Goal: Information Seeking & Learning: Find specific fact

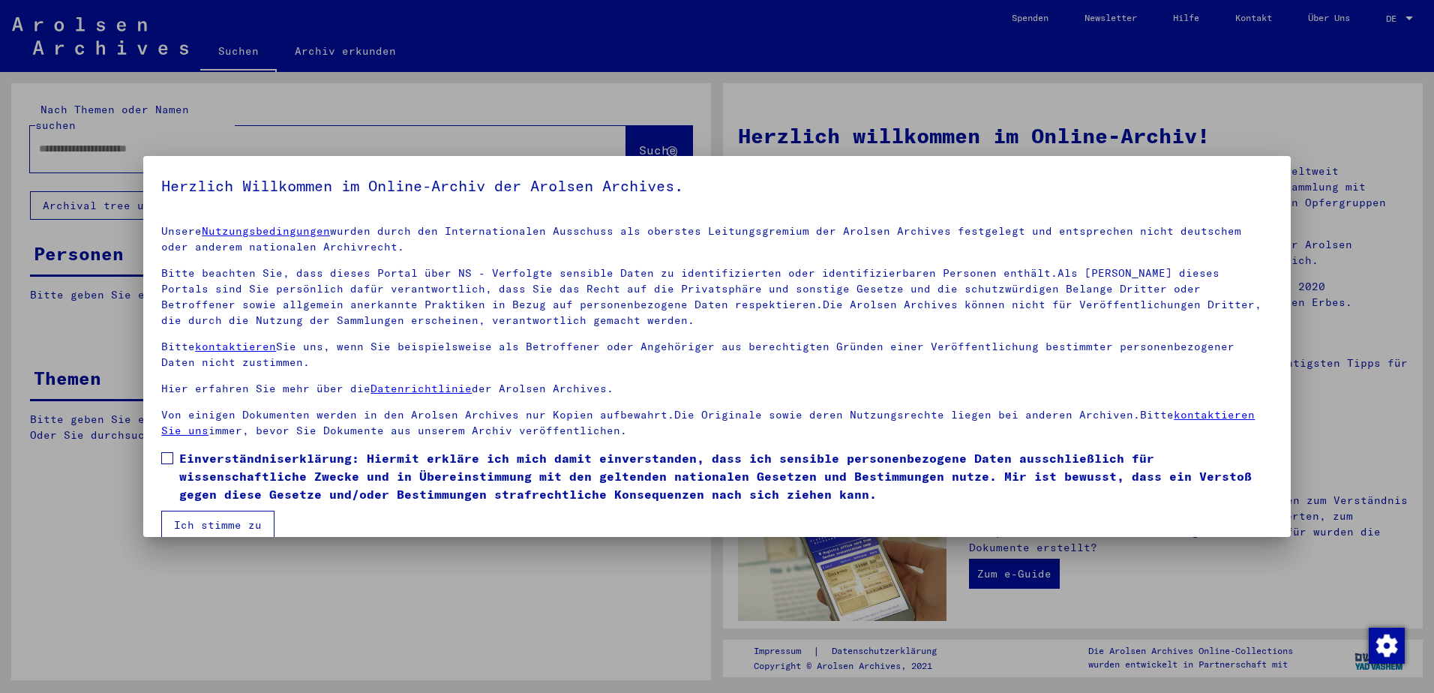
click at [169, 454] on span at bounding box center [167, 458] width 12 height 12
click at [230, 526] on button "Ich stimme zu" at bounding box center [217, 525] width 113 height 28
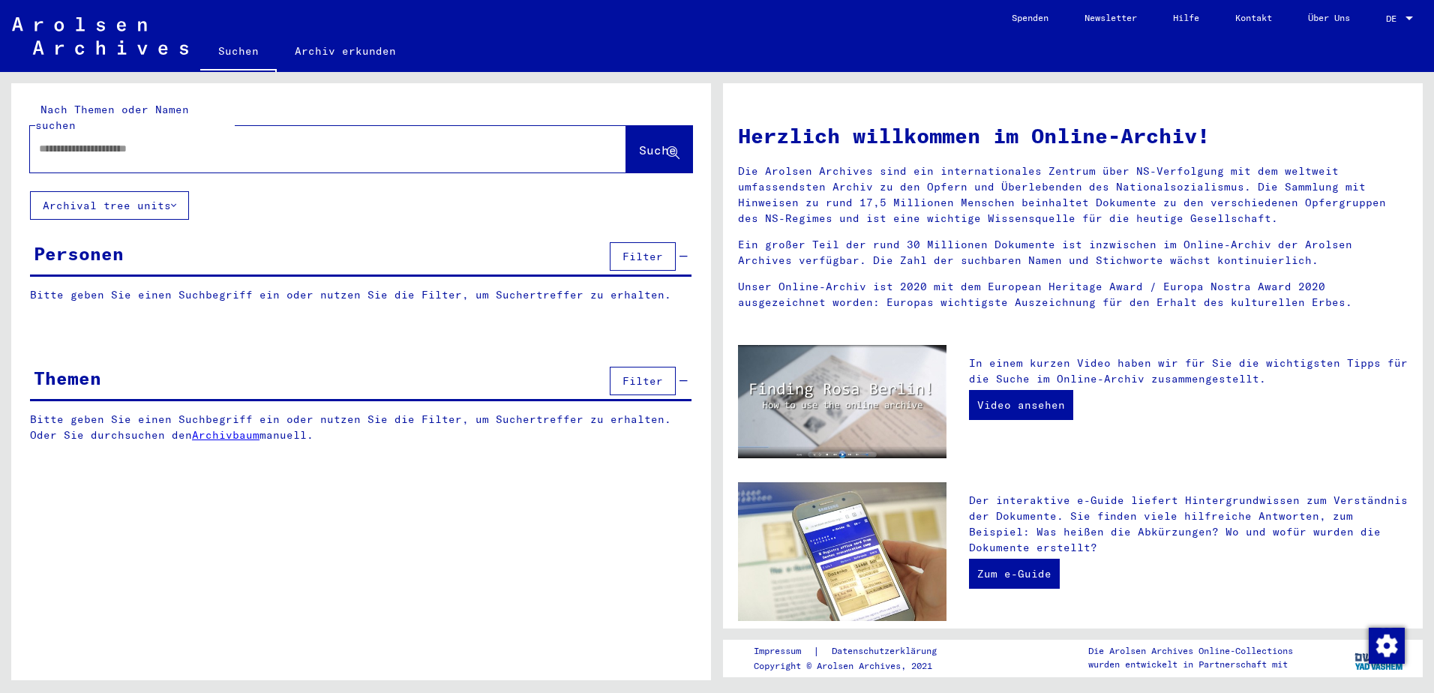
click at [169, 141] on input "text" at bounding box center [310, 149] width 542 height 16
type input "*****"
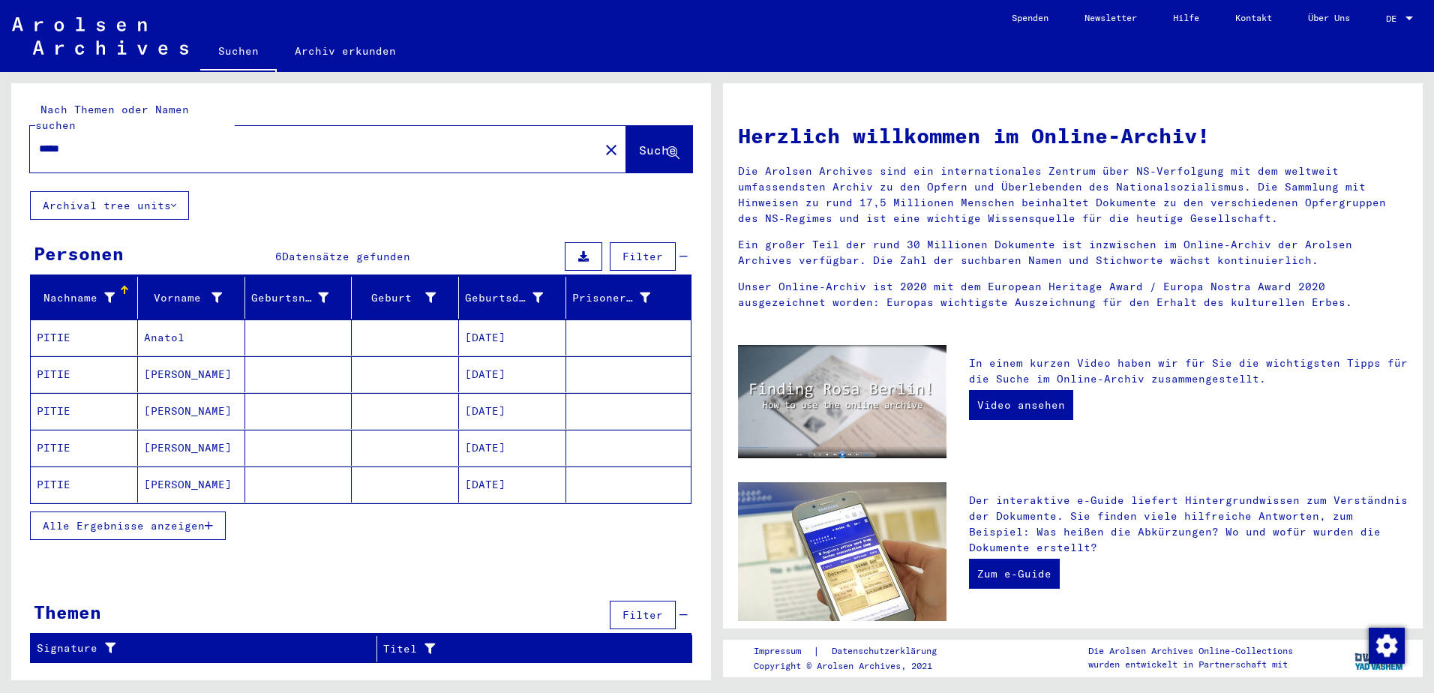
click at [128, 519] on span "Alle Ergebnisse anzeigen" at bounding box center [124, 525] width 162 height 13
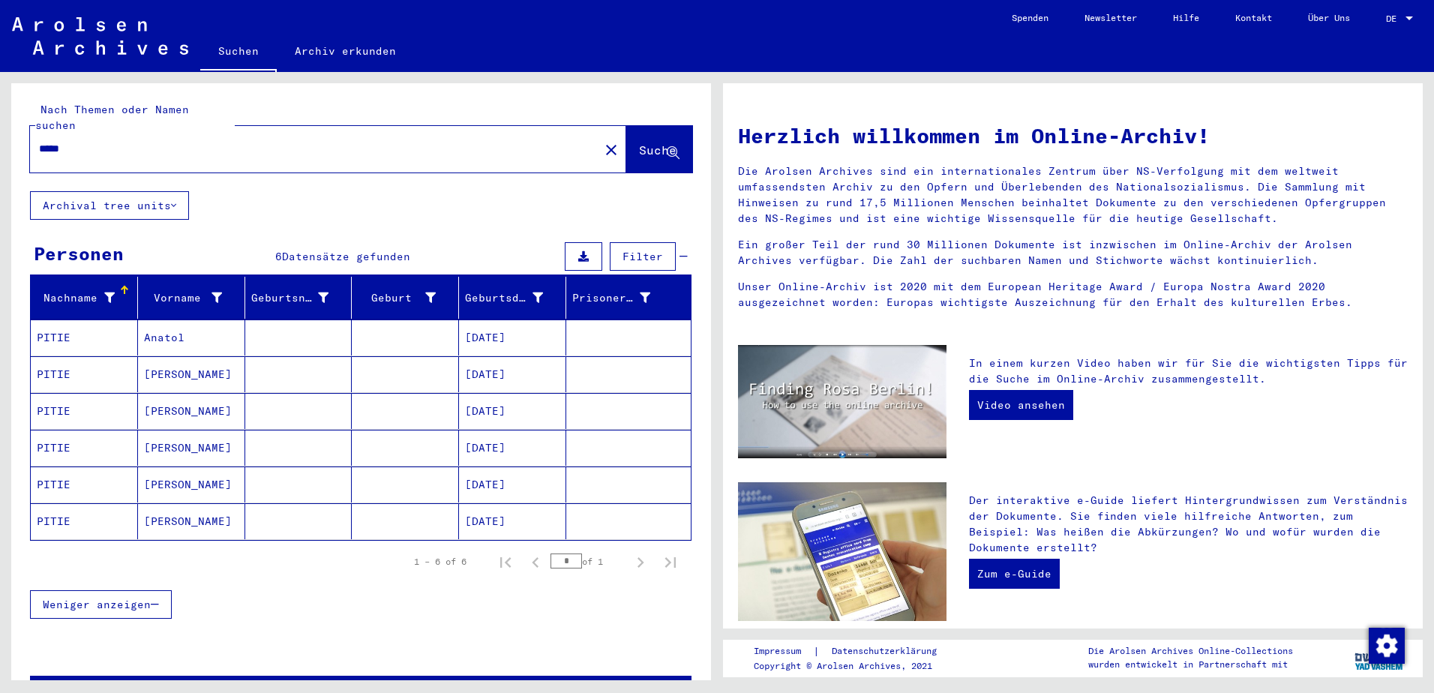
click at [63, 356] on mat-cell "PITIE" at bounding box center [84, 374] width 107 height 36
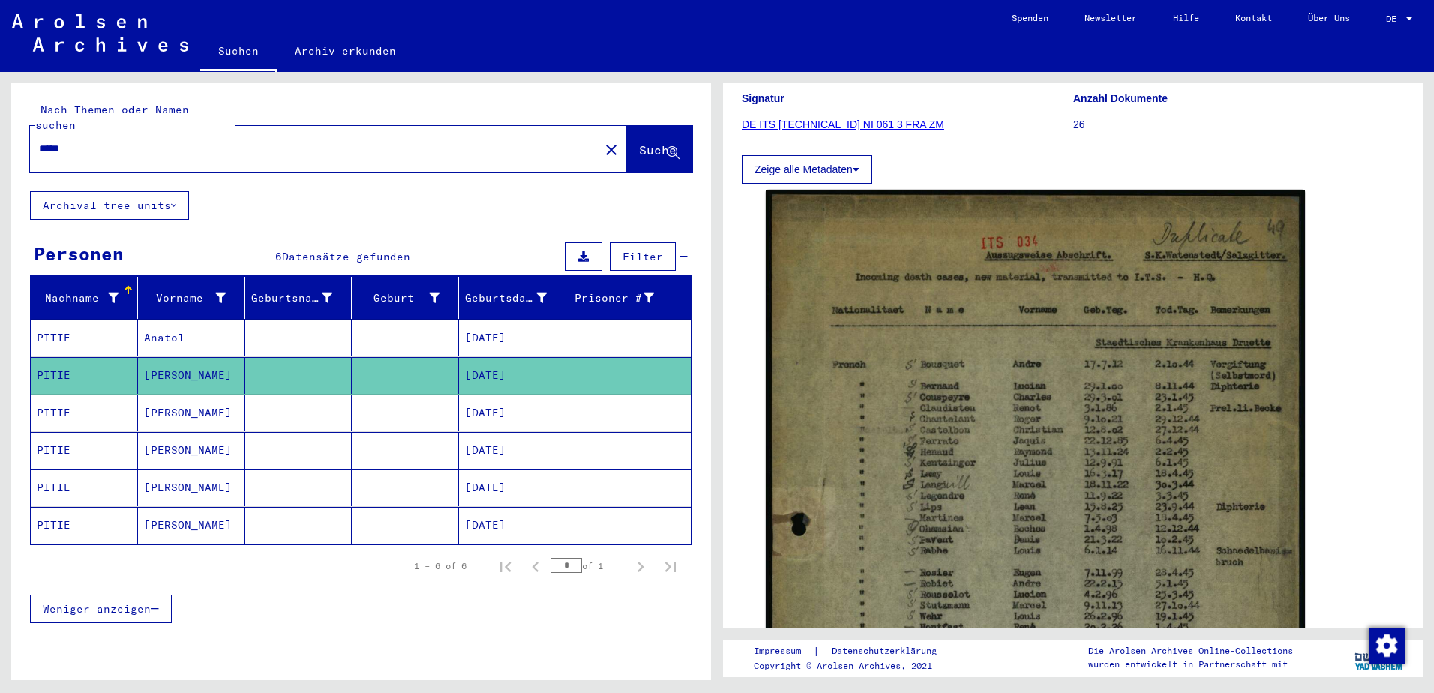
scroll to position [300, 0]
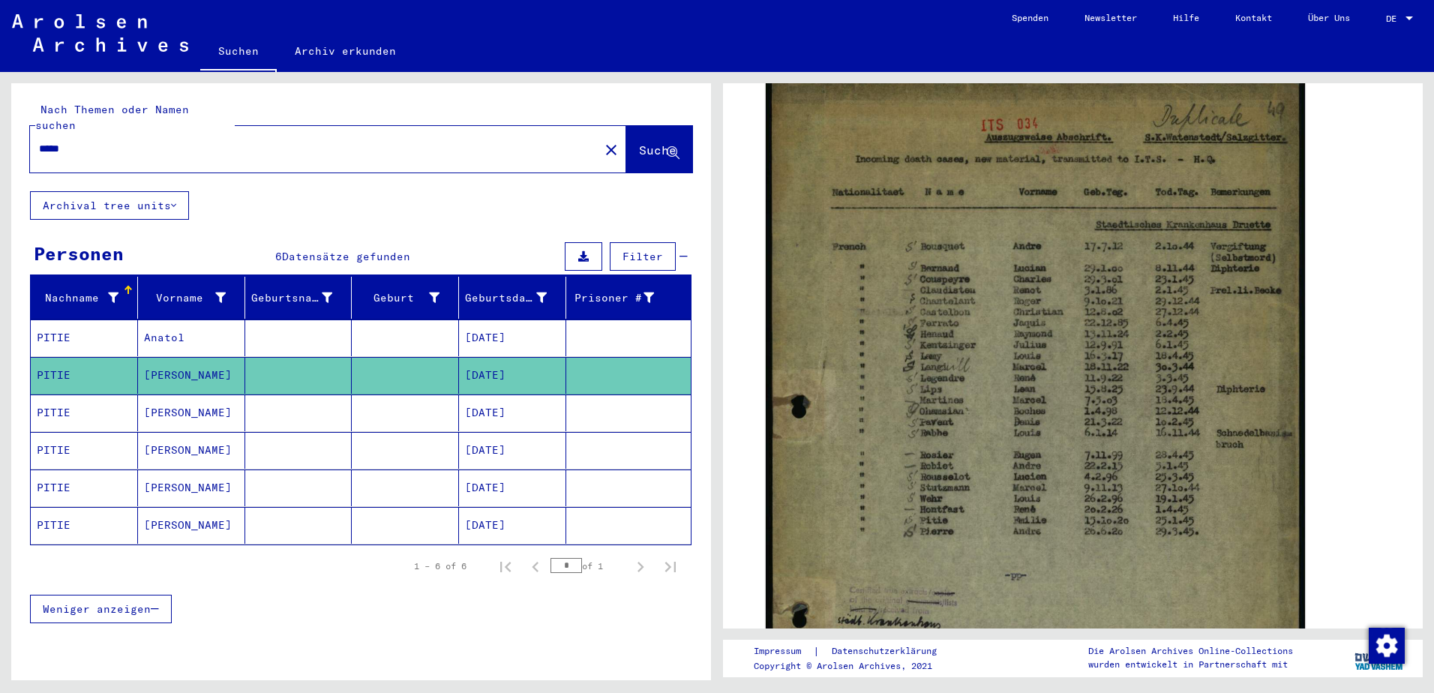
click at [79, 394] on mat-cell "PITIE" at bounding box center [84, 412] width 107 height 37
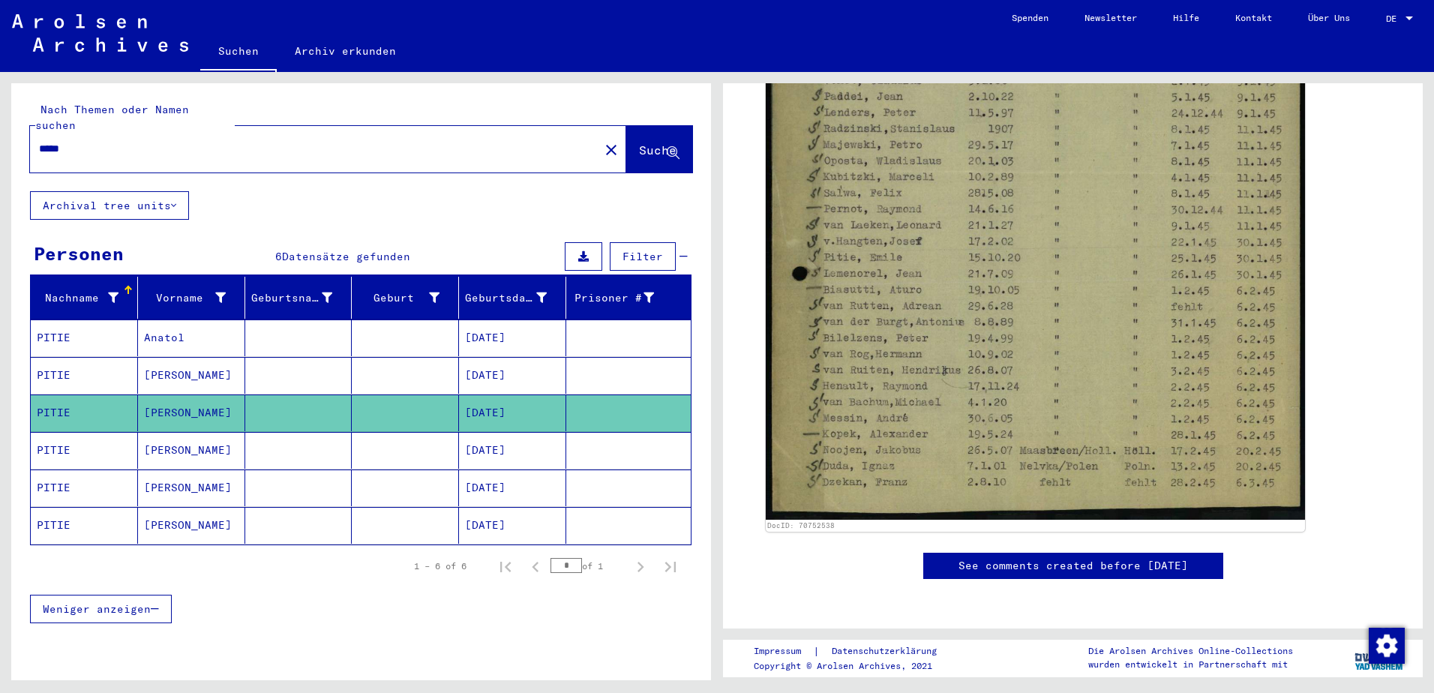
scroll to position [600, 0]
click at [94, 432] on mat-cell "PITIE" at bounding box center [84, 450] width 107 height 37
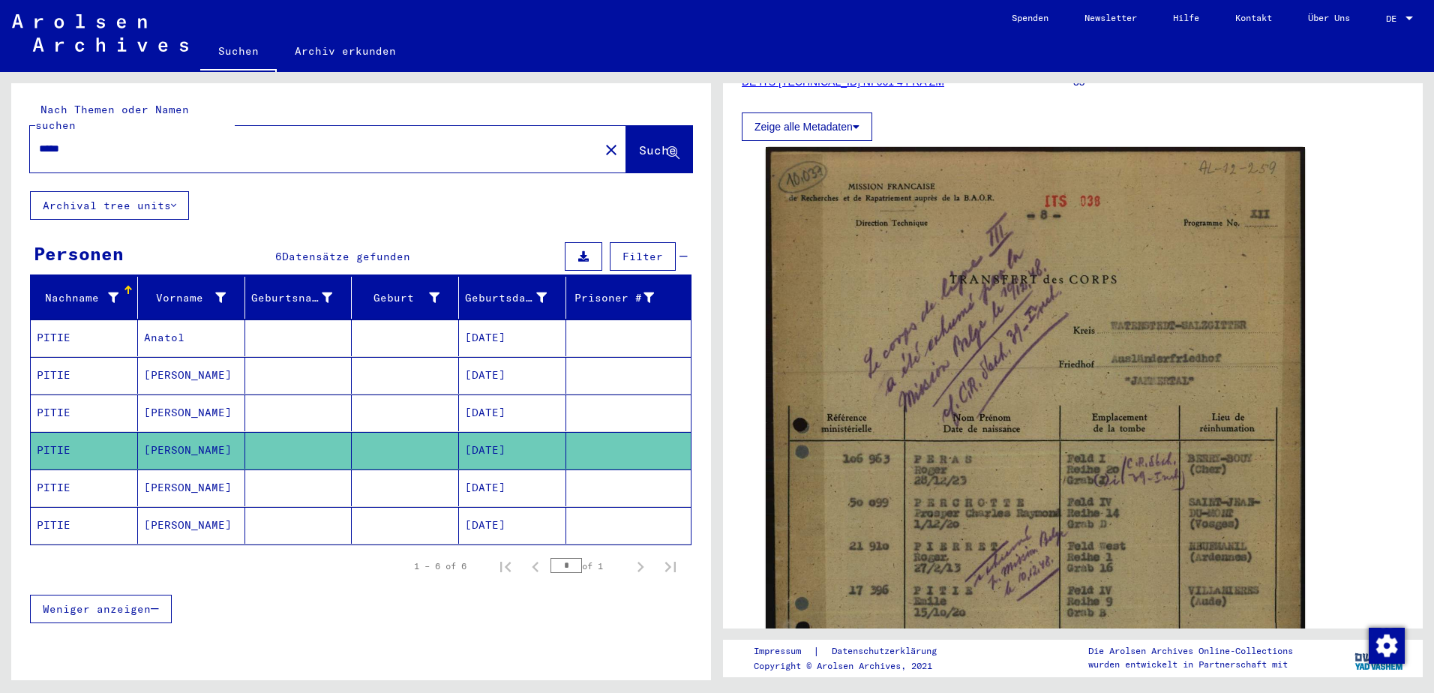
scroll to position [525, 0]
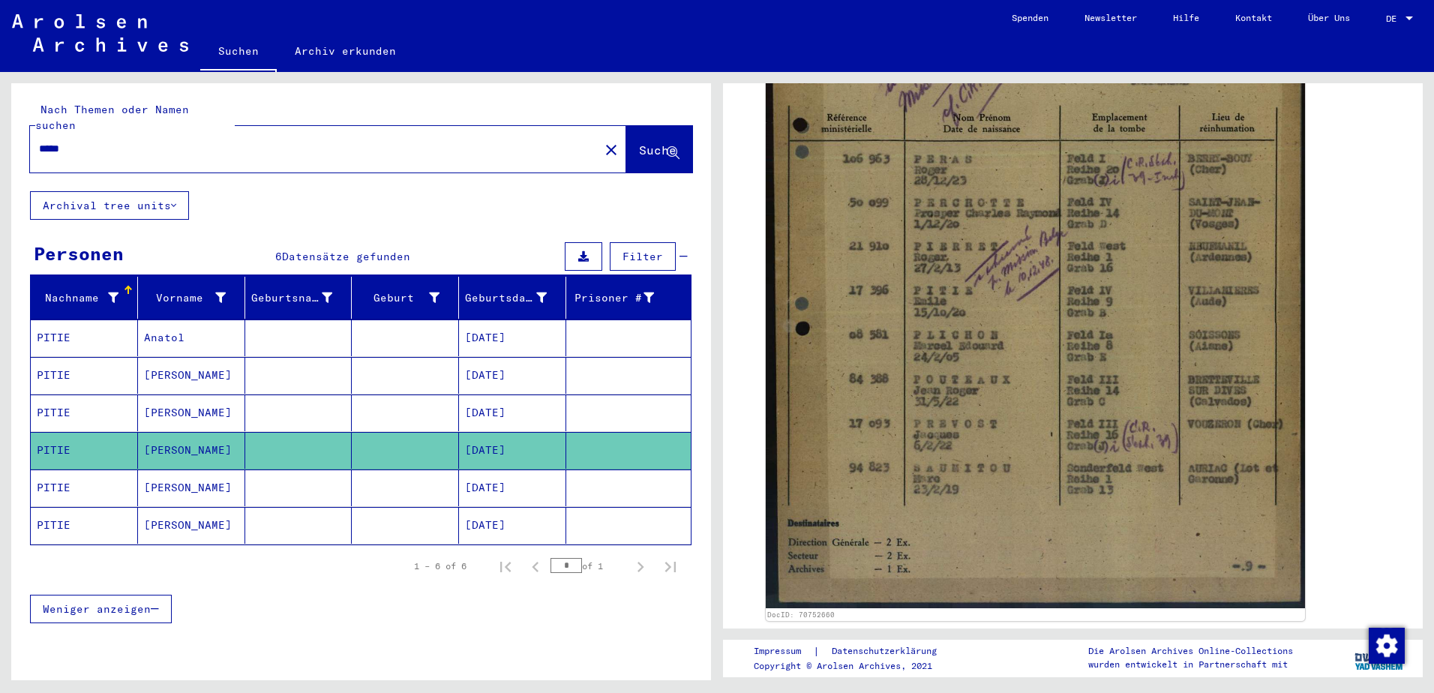
click at [73, 474] on mat-cell "PITIE" at bounding box center [84, 487] width 107 height 37
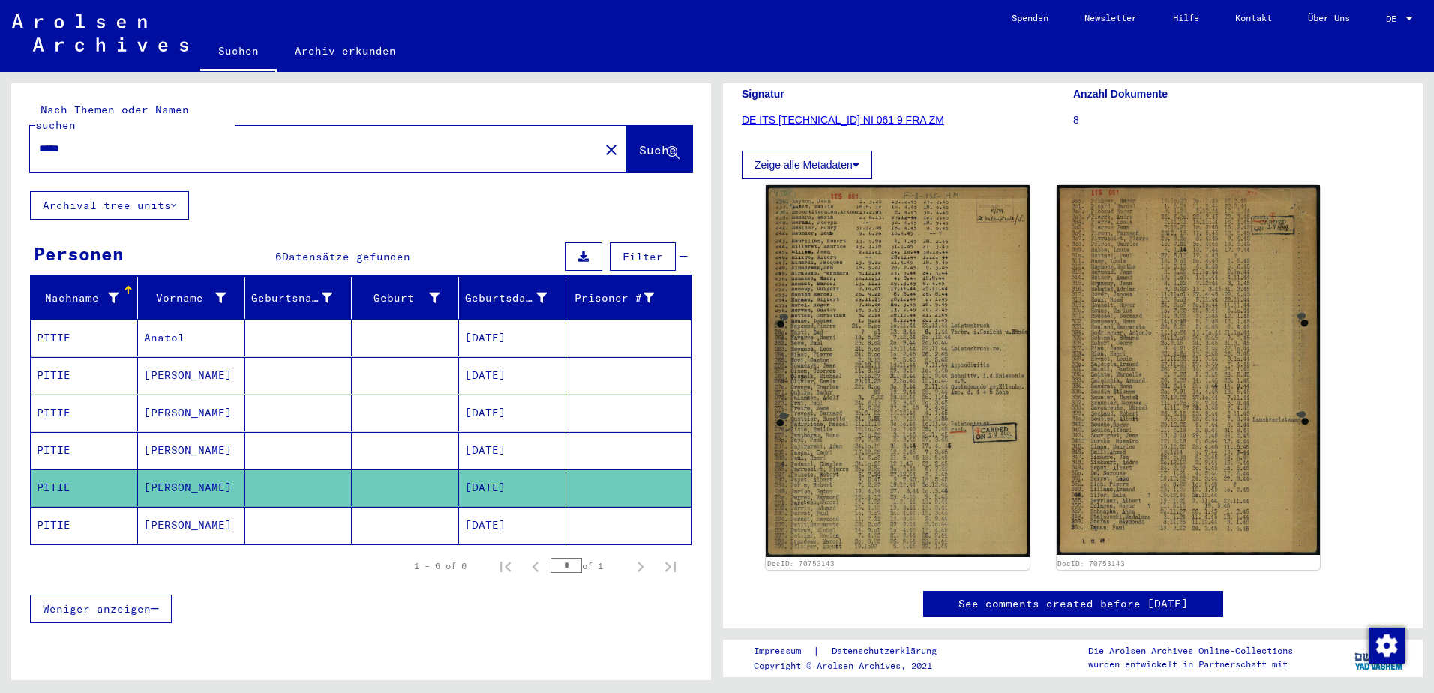
scroll to position [225, 0]
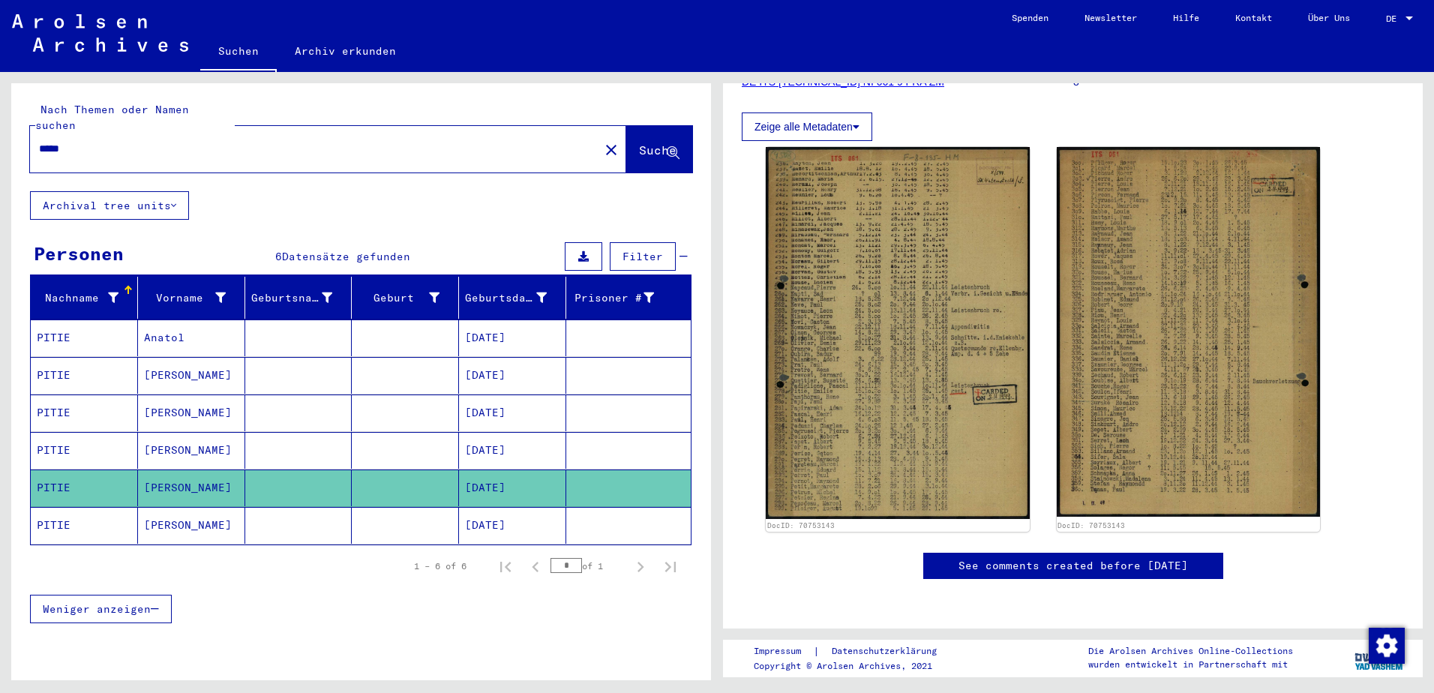
click at [69, 514] on mat-cell "PITIE" at bounding box center [84, 525] width 107 height 37
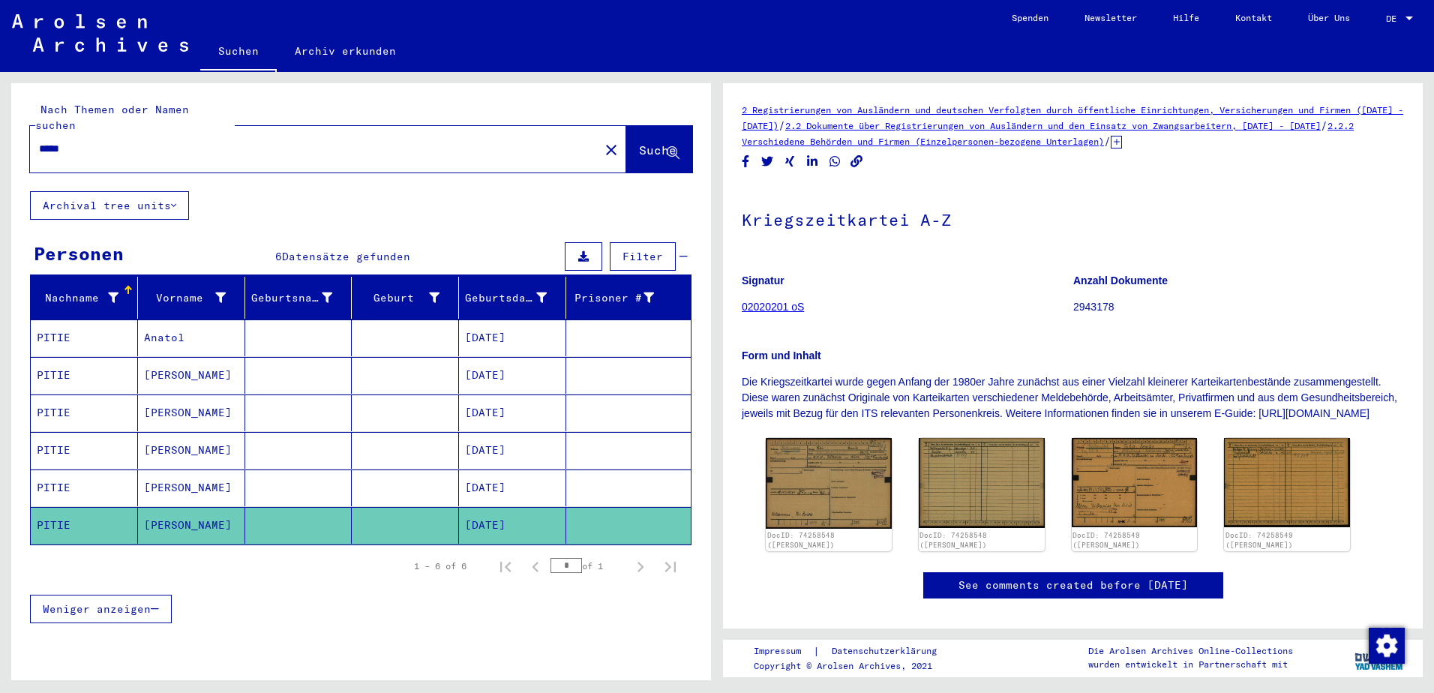
click at [814, 491] on img at bounding box center [829, 483] width 126 height 91
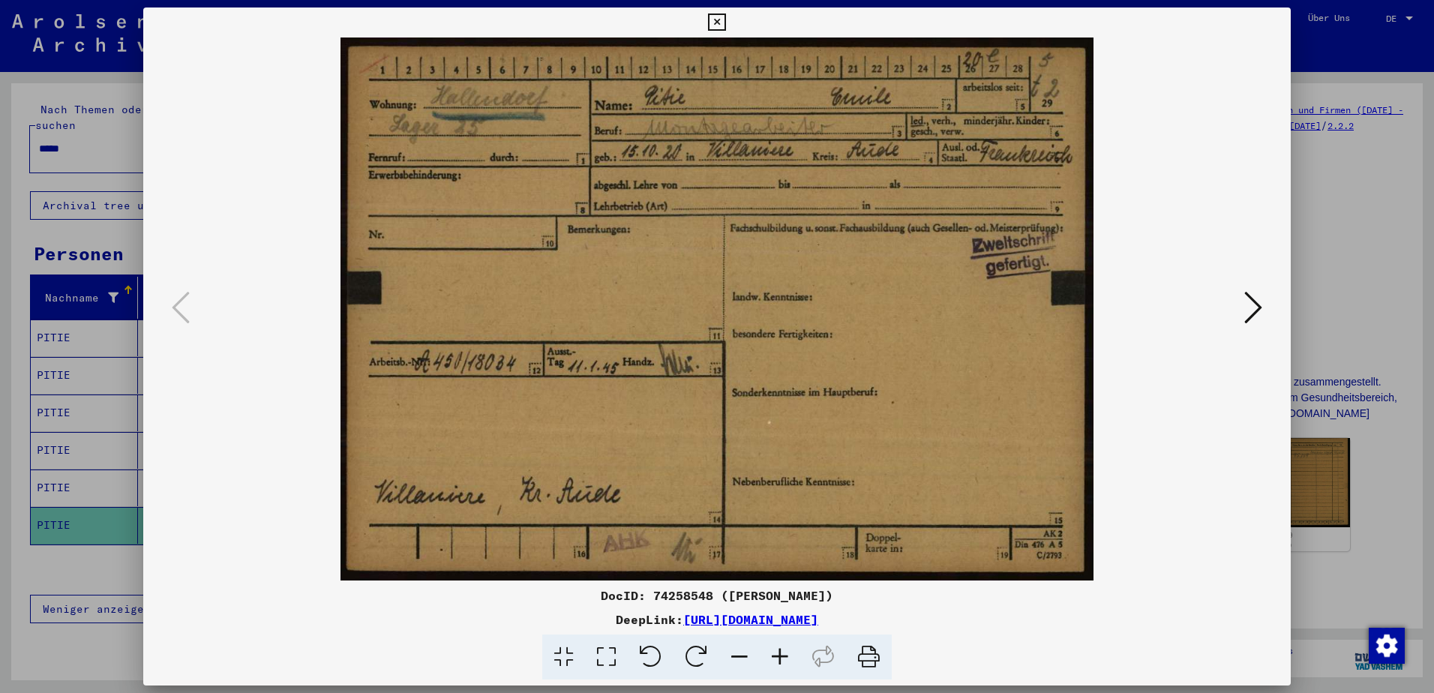
click at [1252, 301] on icon at bounding box center [1253, 307] width 18 height 36
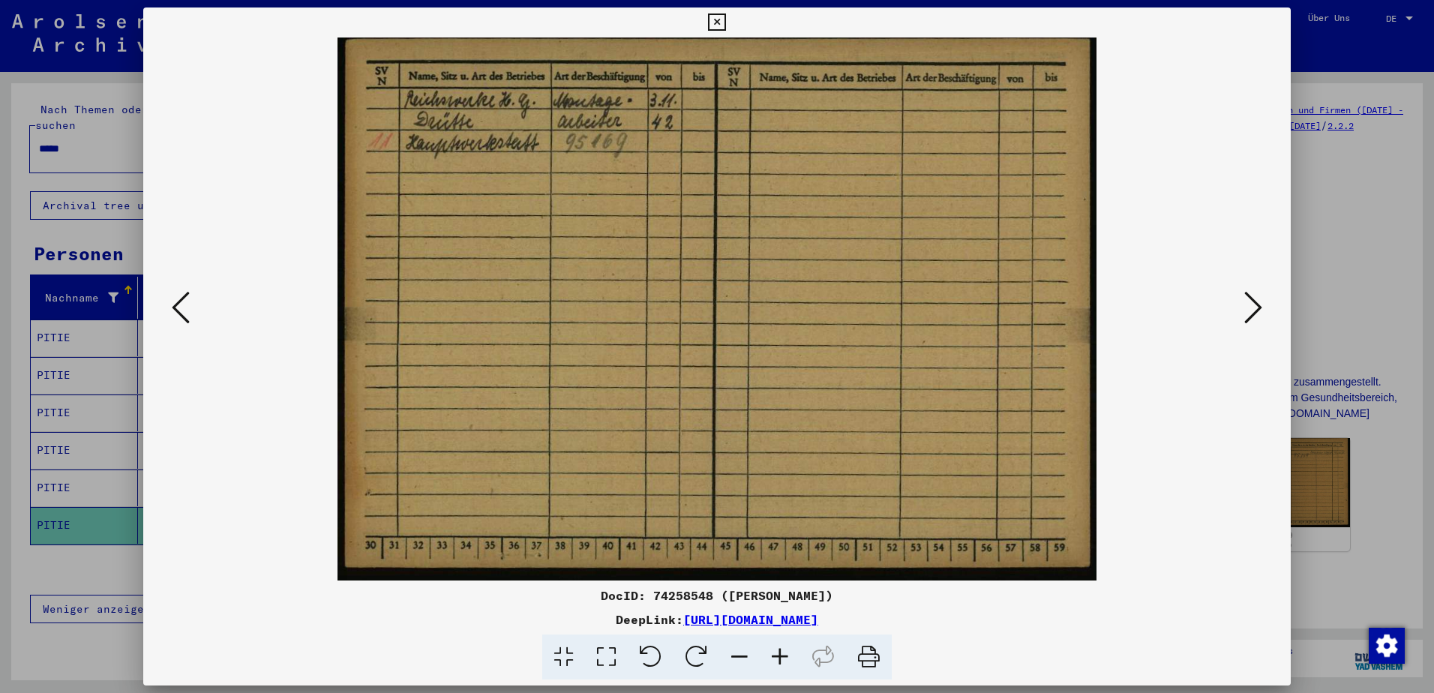
click at [1252, 301] on icon at bounding box center [1253, 307] width 18 height 36
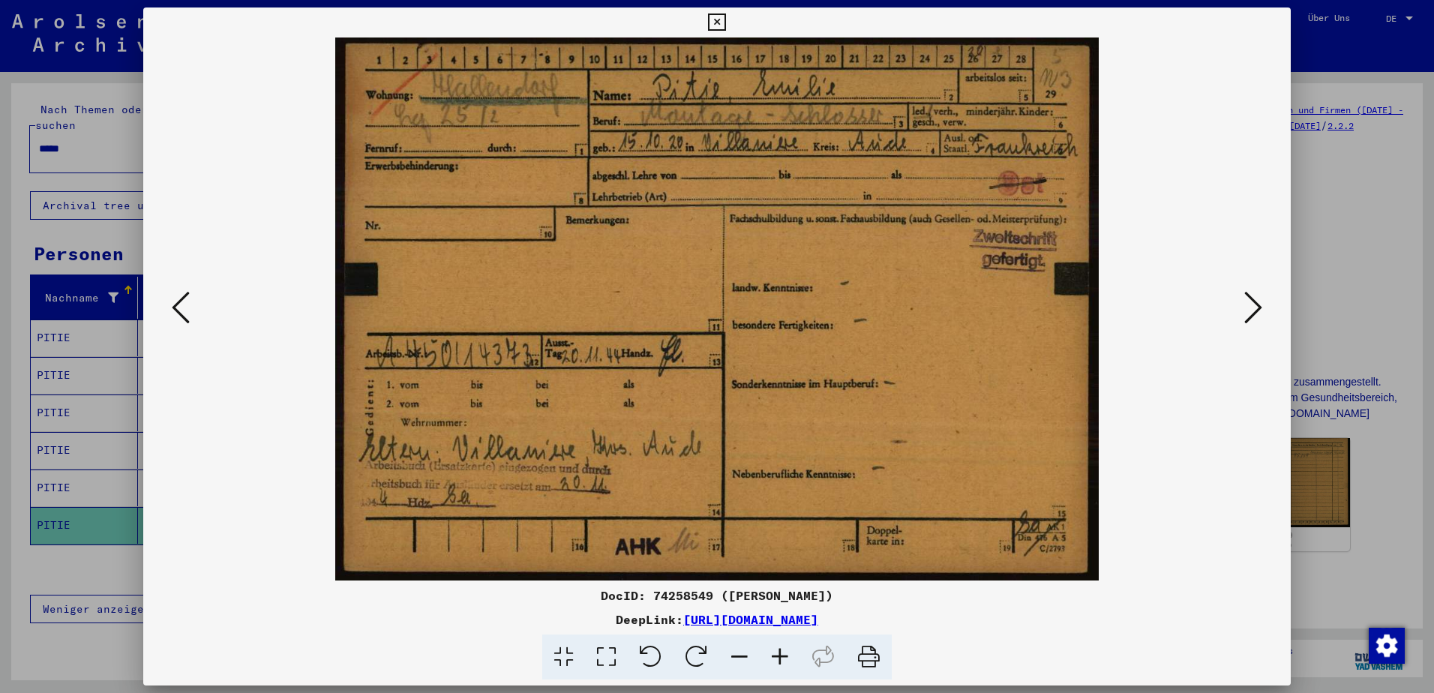
click at [1252, 301] on icon at bounding box center [1253, 307] width 18 height 36
